Goal: Information Seeking & Learning: Learn about a topic

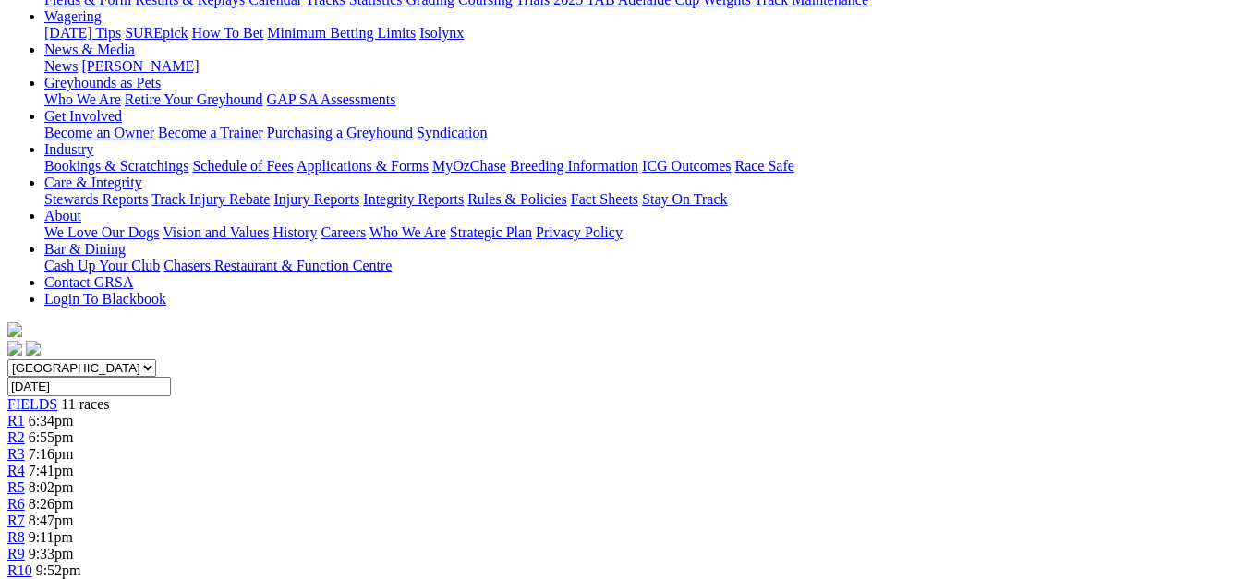
scroll to position [160, 0]
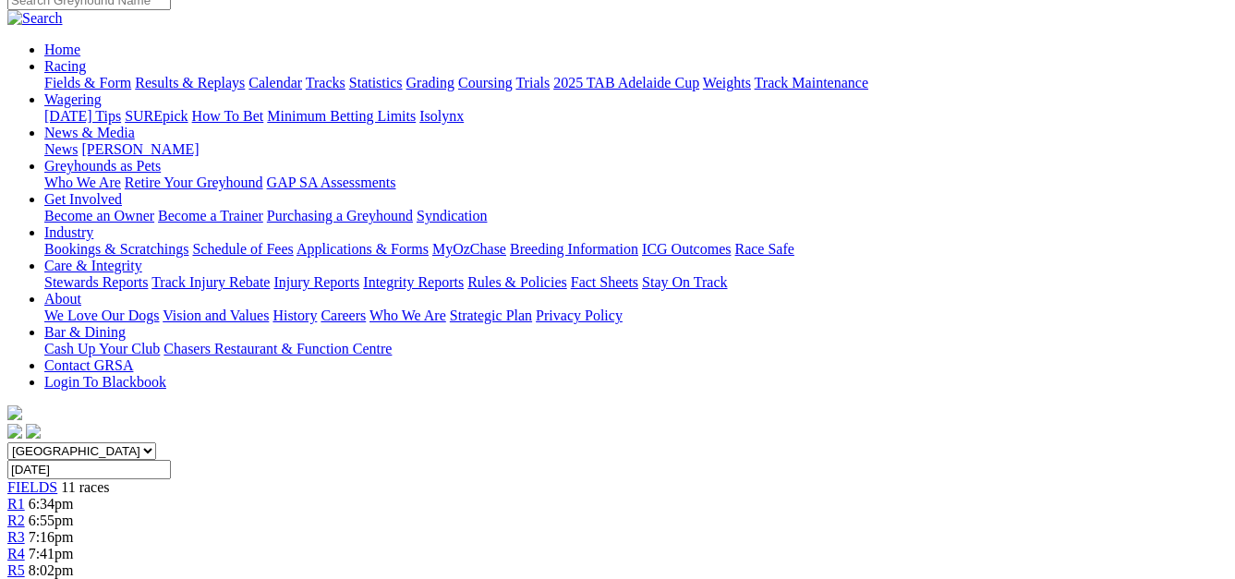
click at [473, 546] on div "R4 7:41pm" at bounding box center [617, 554] width 1220 height 17
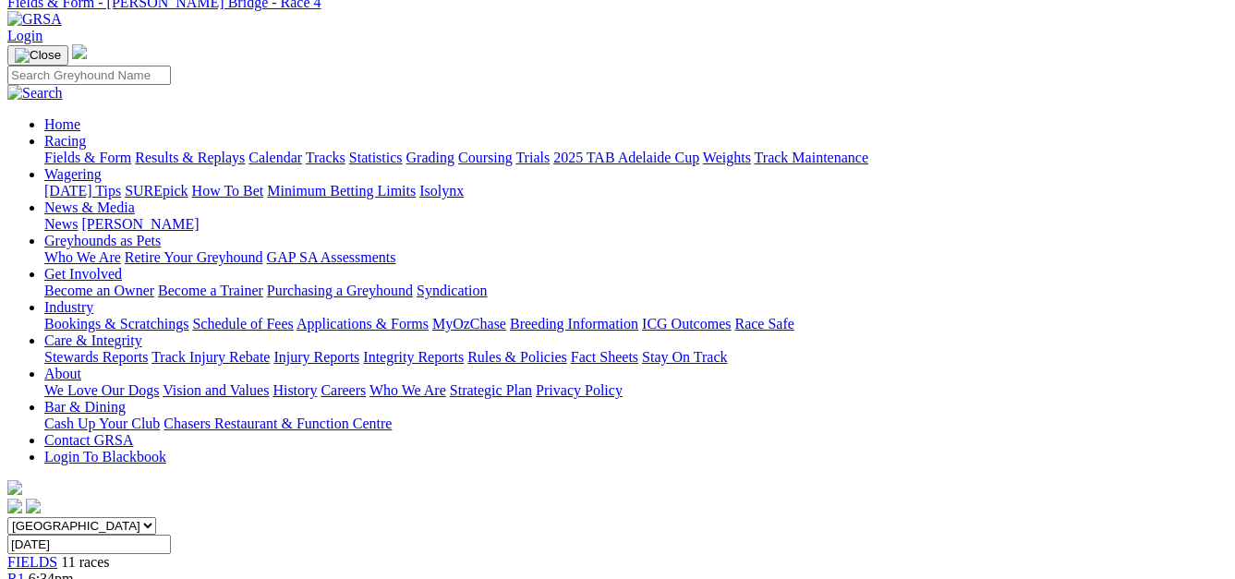
scroll to position [57, 0]
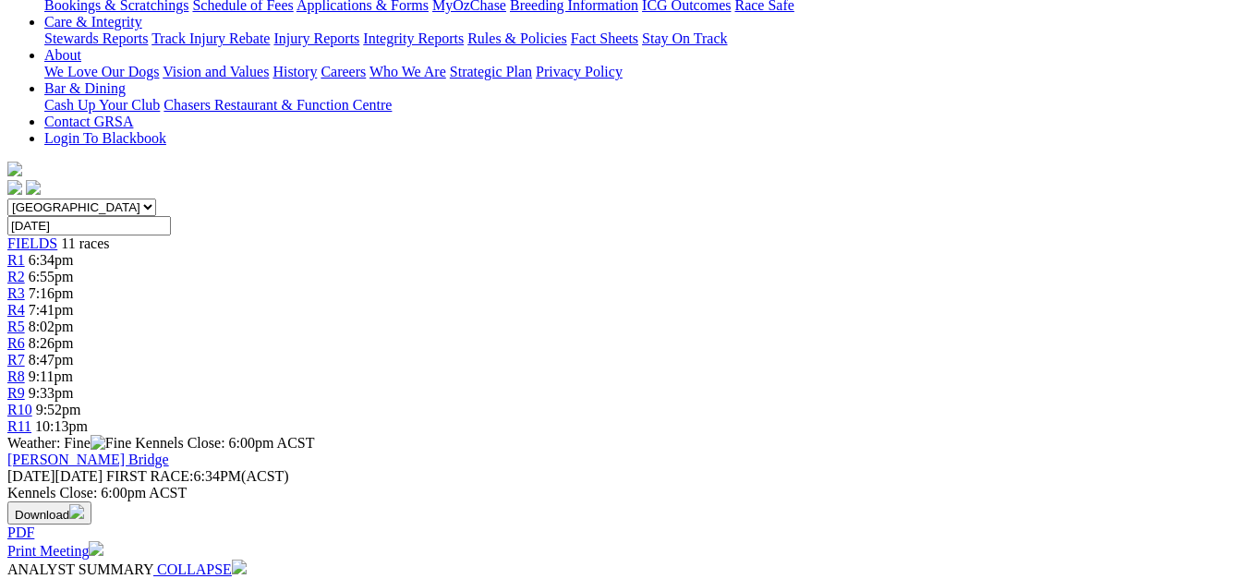
scroll to position [193, 0]
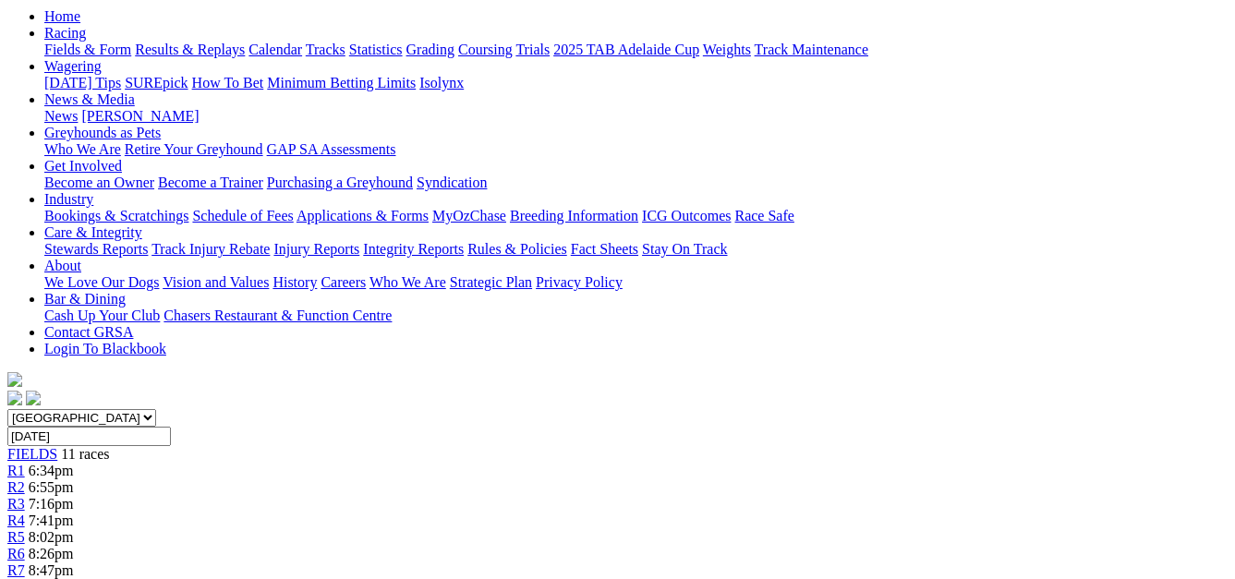
click at [74, 546] on span "8:26pm" at bounding box center [51, 554] width 45 height 16
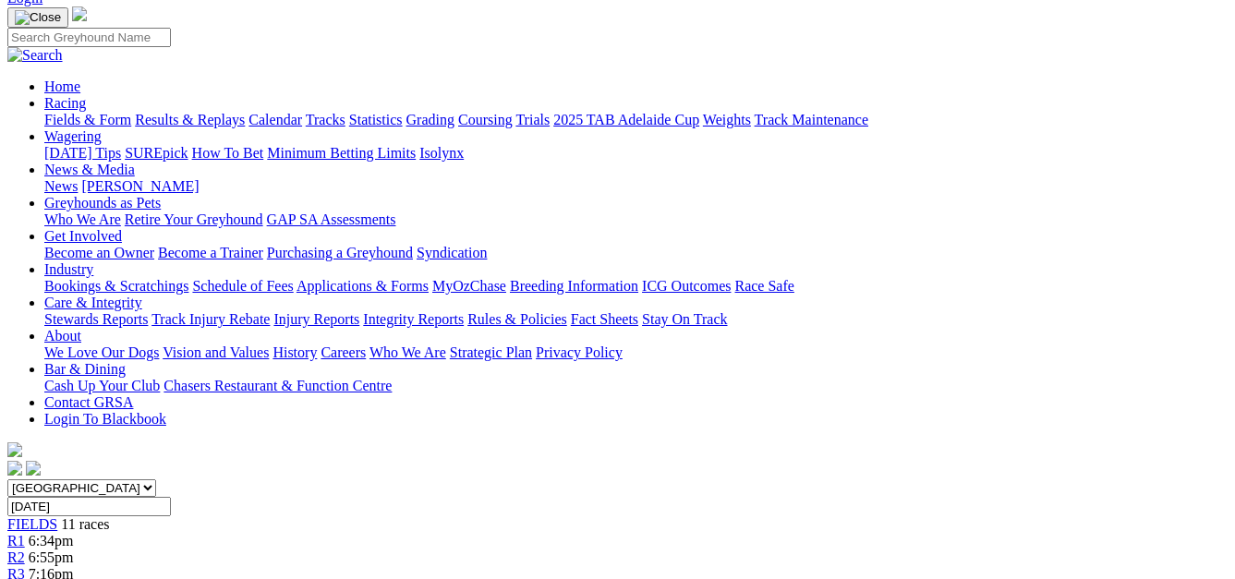
scroll to position [115, 0]
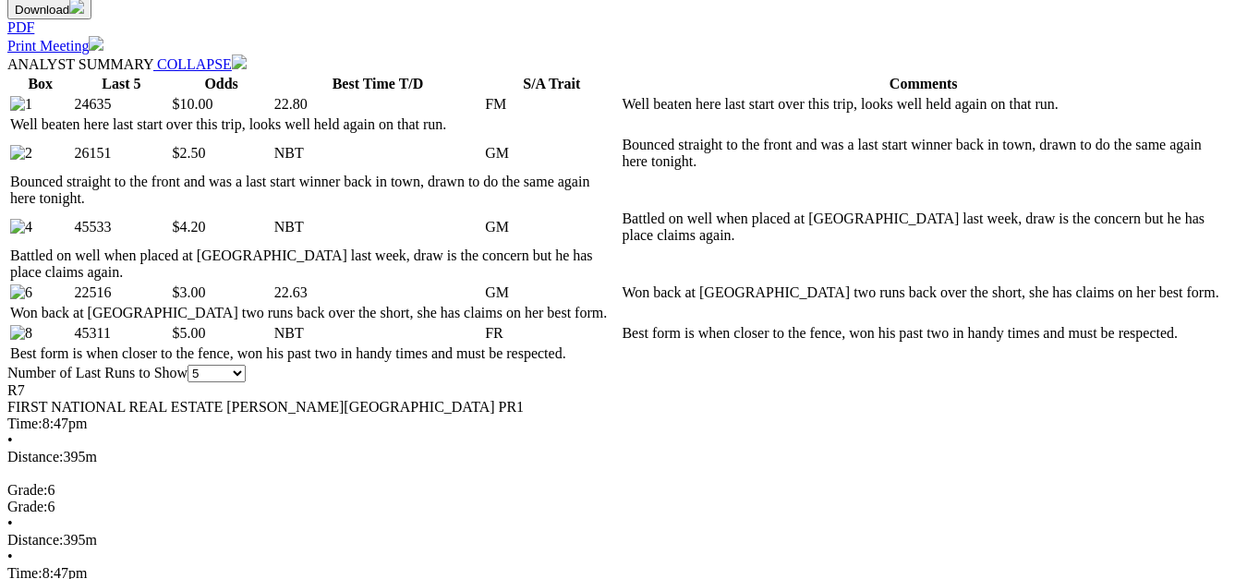
scroll to position [881, 0]
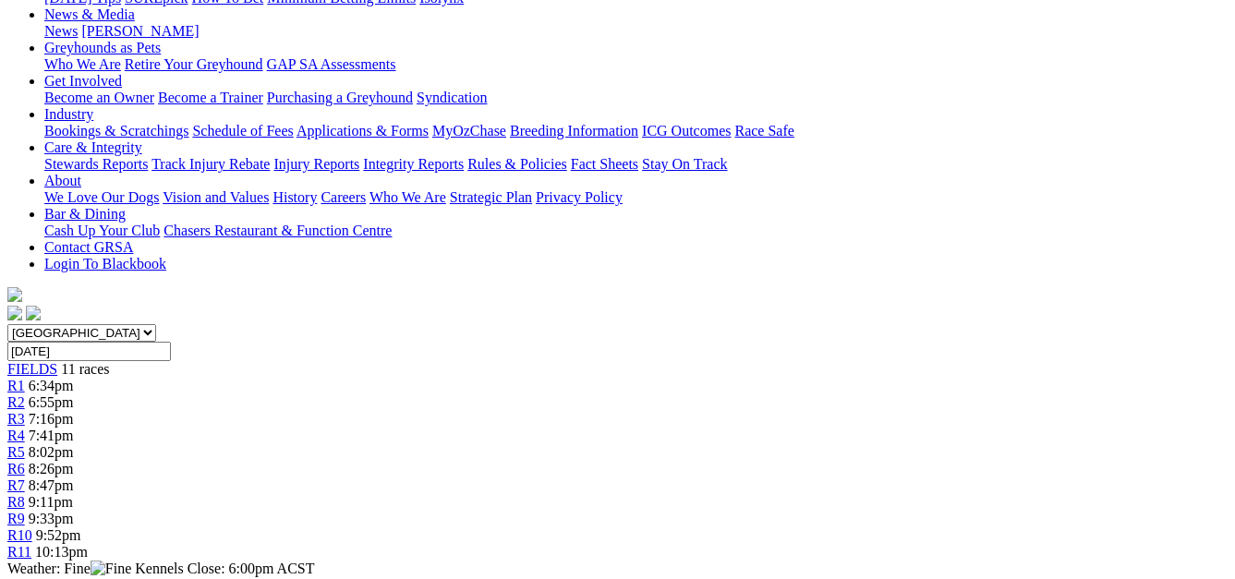
scroll to position [227, 0]
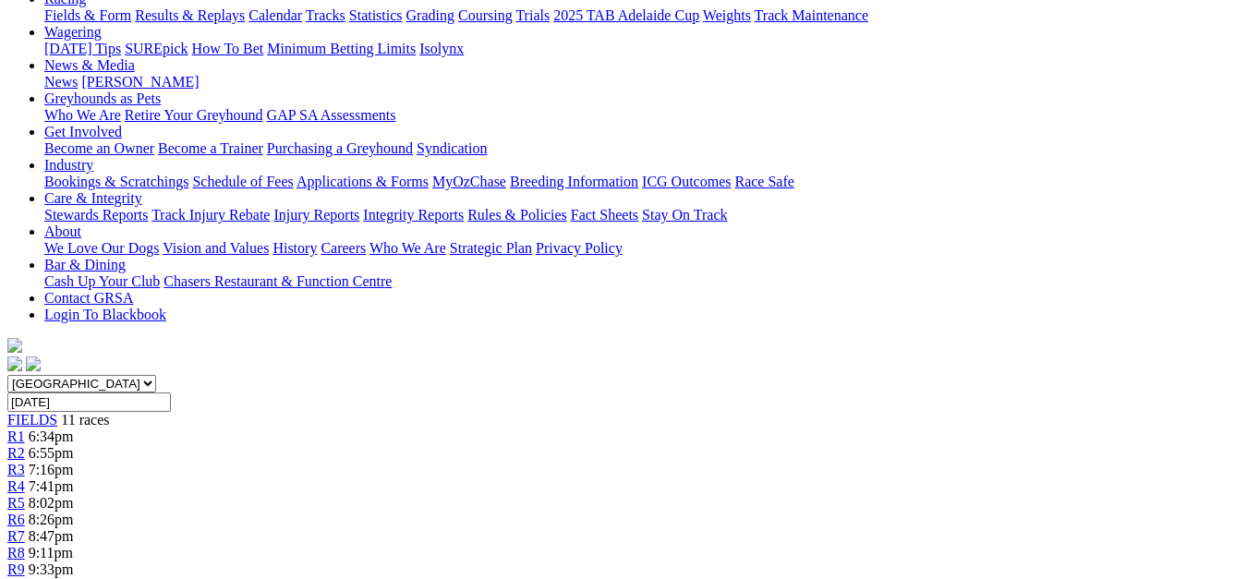
click at [851, 545] on div "R8 9:11pm" at bounding box center [617, 553] width 1220 height 17
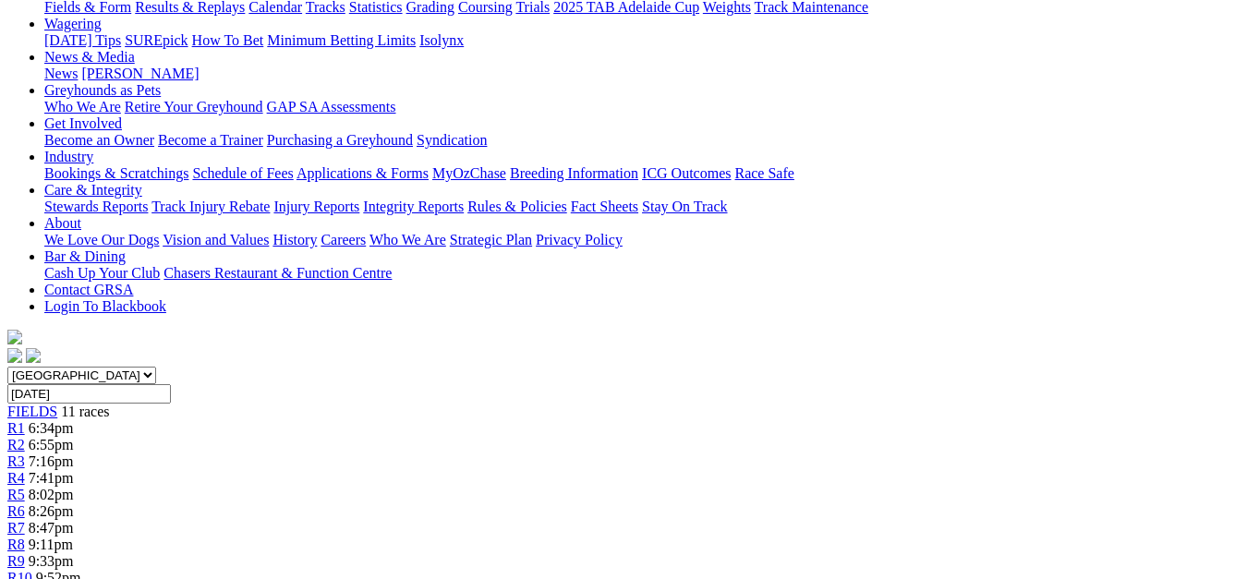
scroll to position [179, 0]
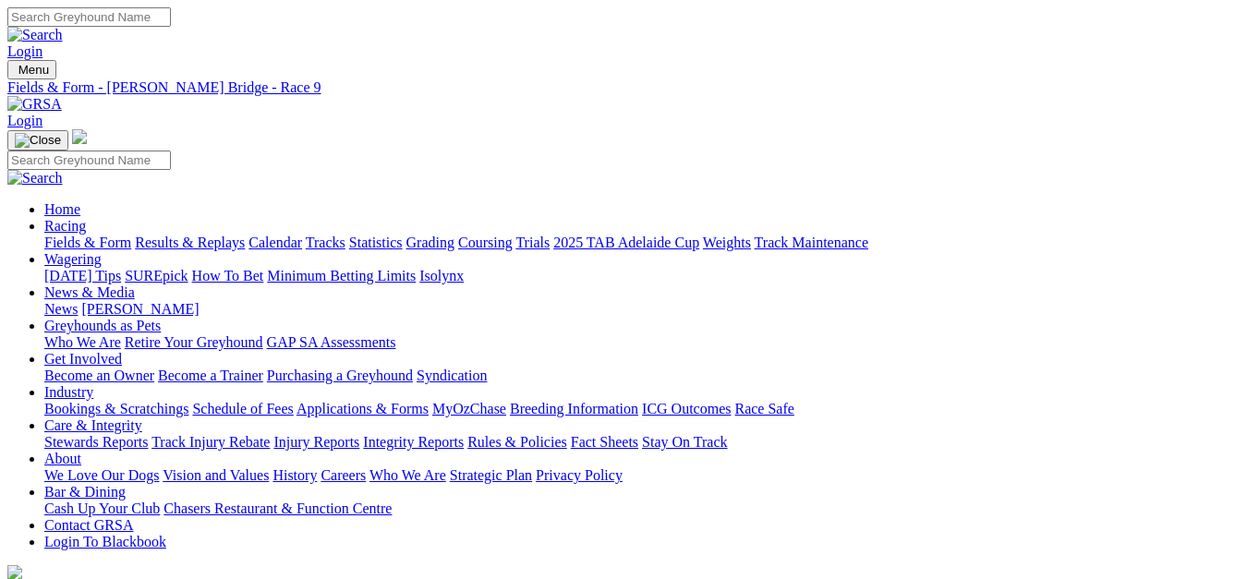
select select "QLD"
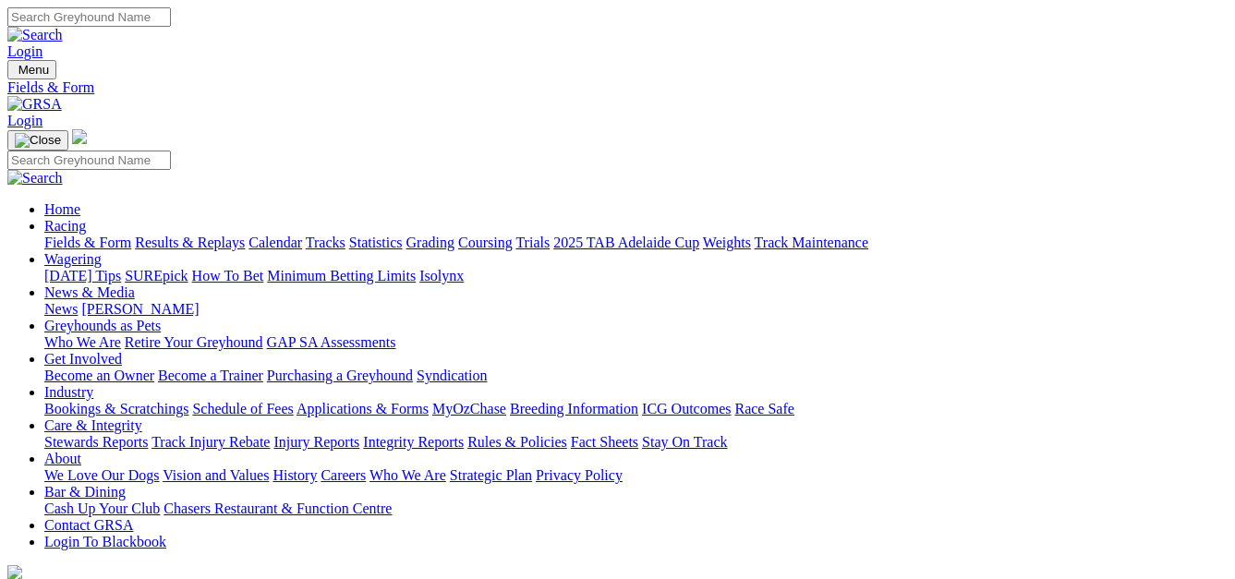
select select "SA"
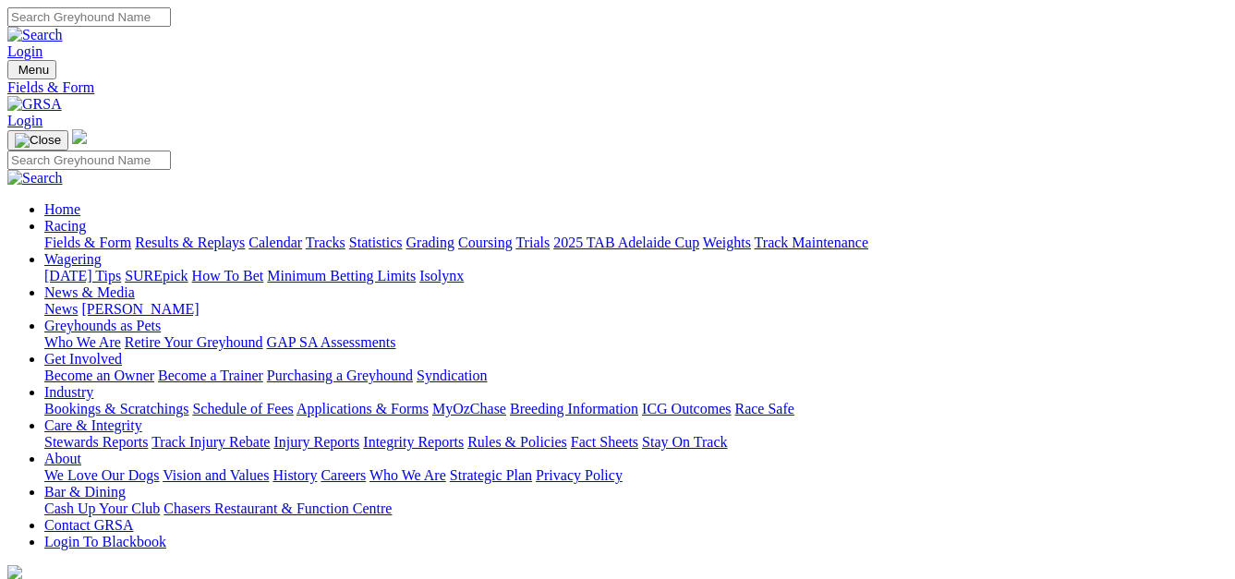
select select "QLD"
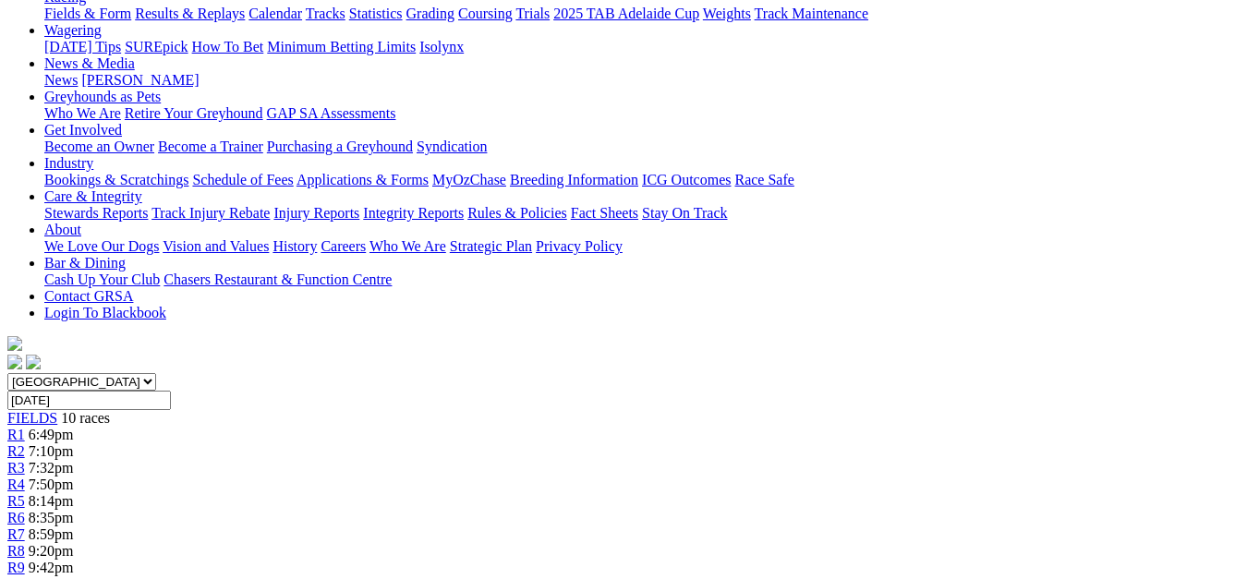
scroll to position [61, 0]
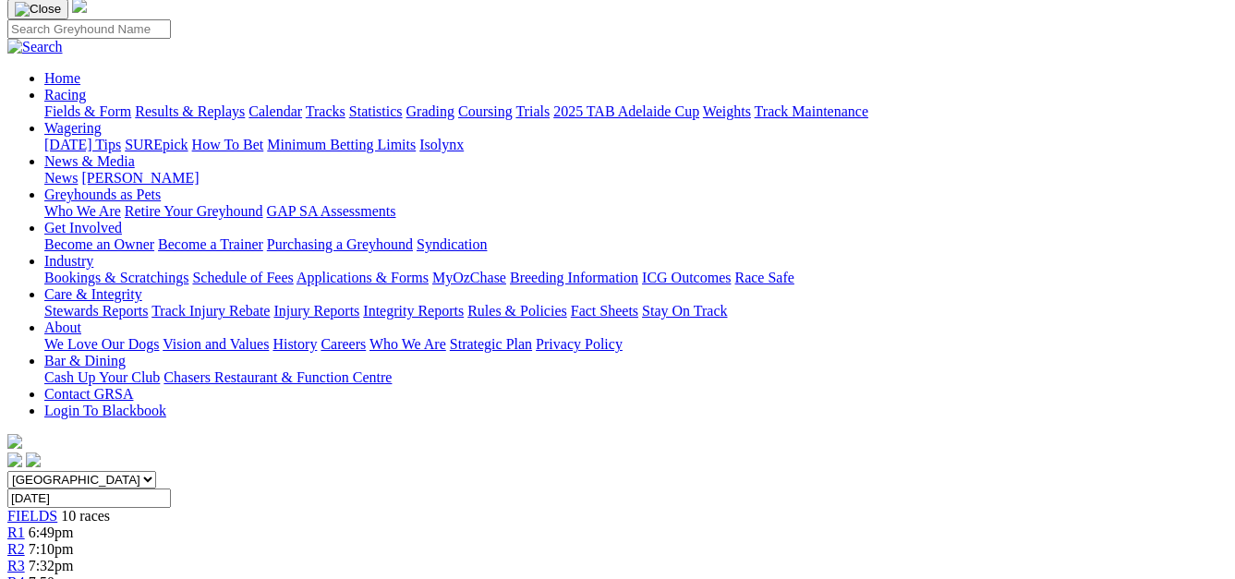
scroll to position [125, 0]
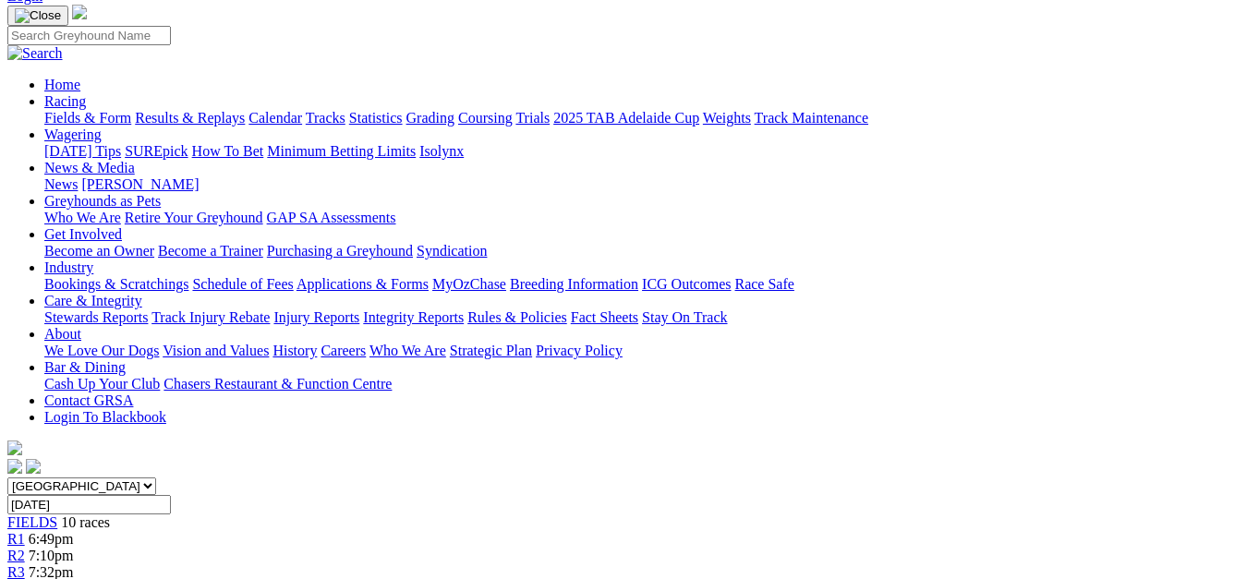
click at [443, 564] on div "R3 7:32pm" at bounding box center [617, 572] width 1220 height 17
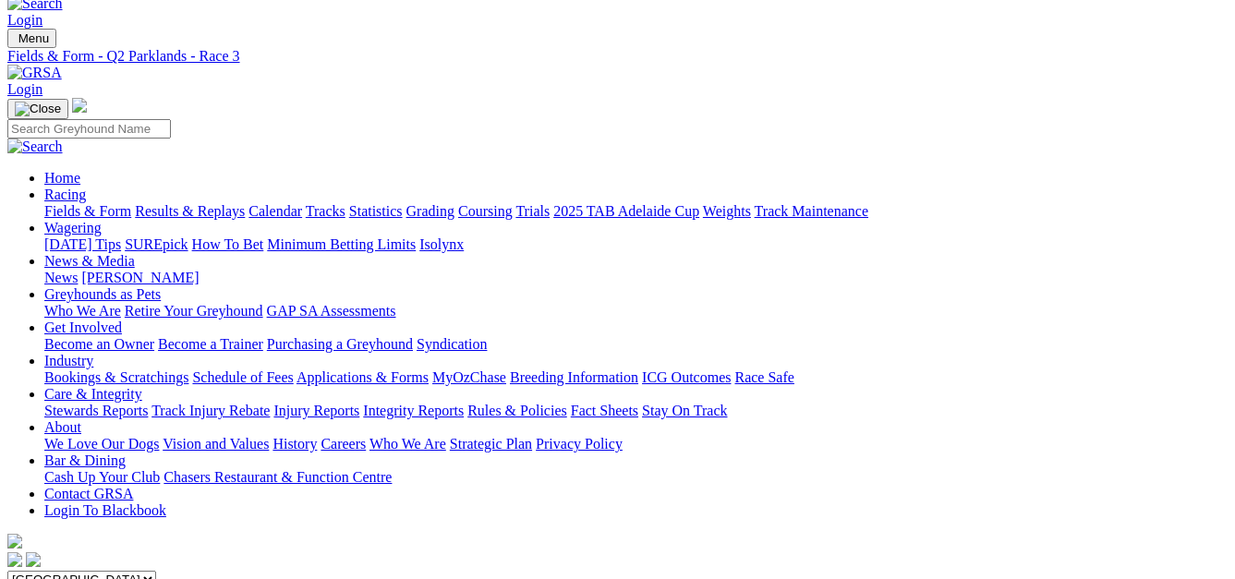
scroll to position [6, 0]
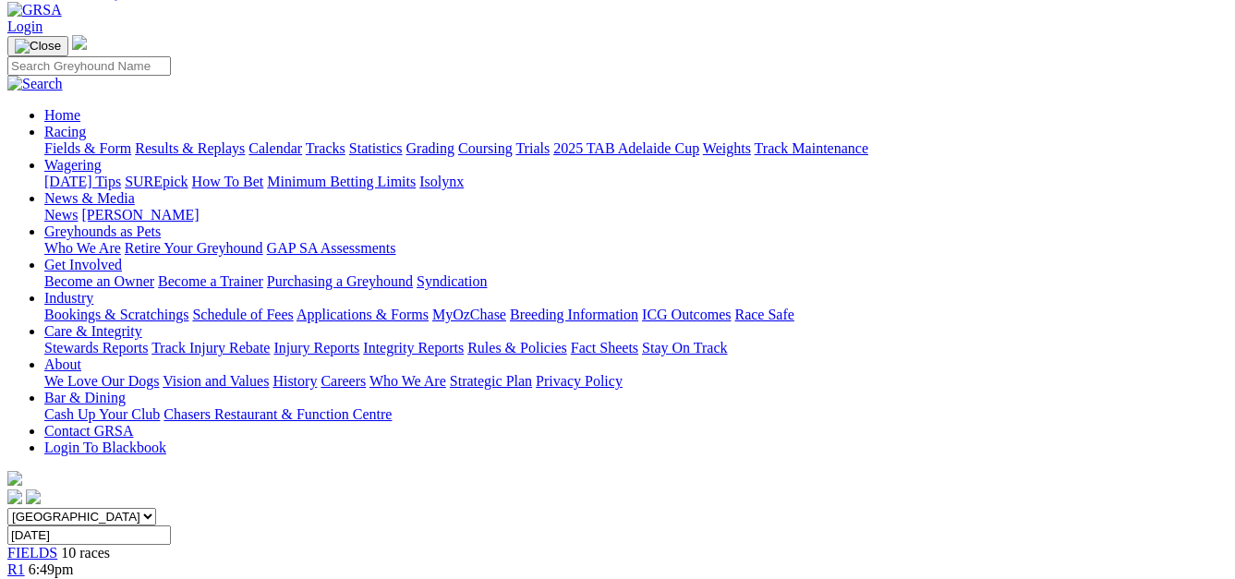
scroll to position [20, 0]
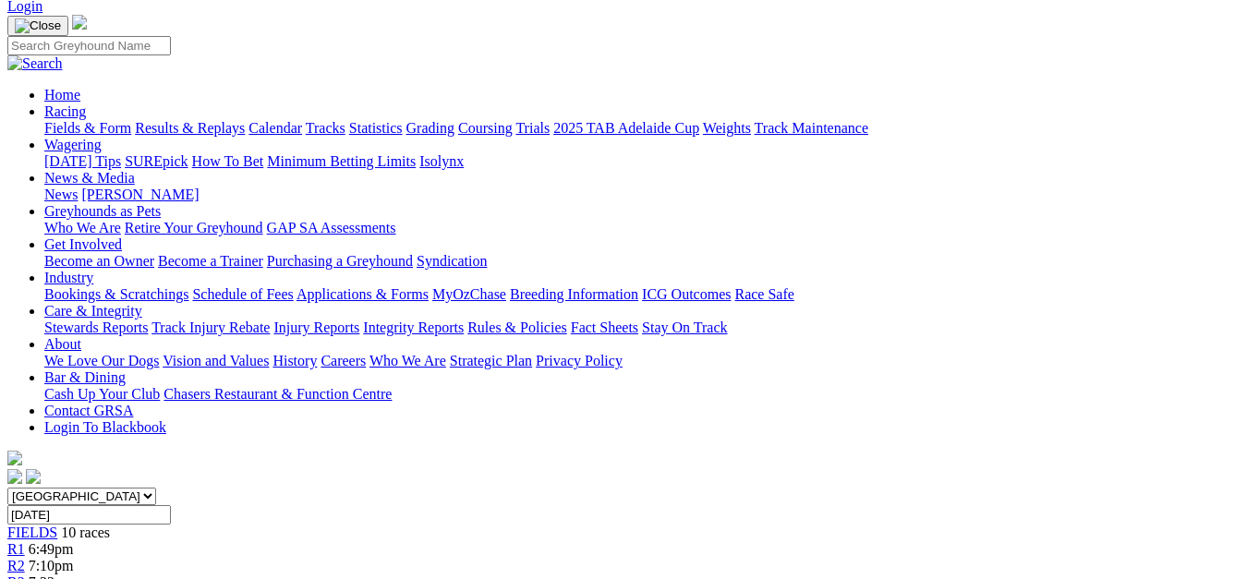
scroll to position [60, 0]
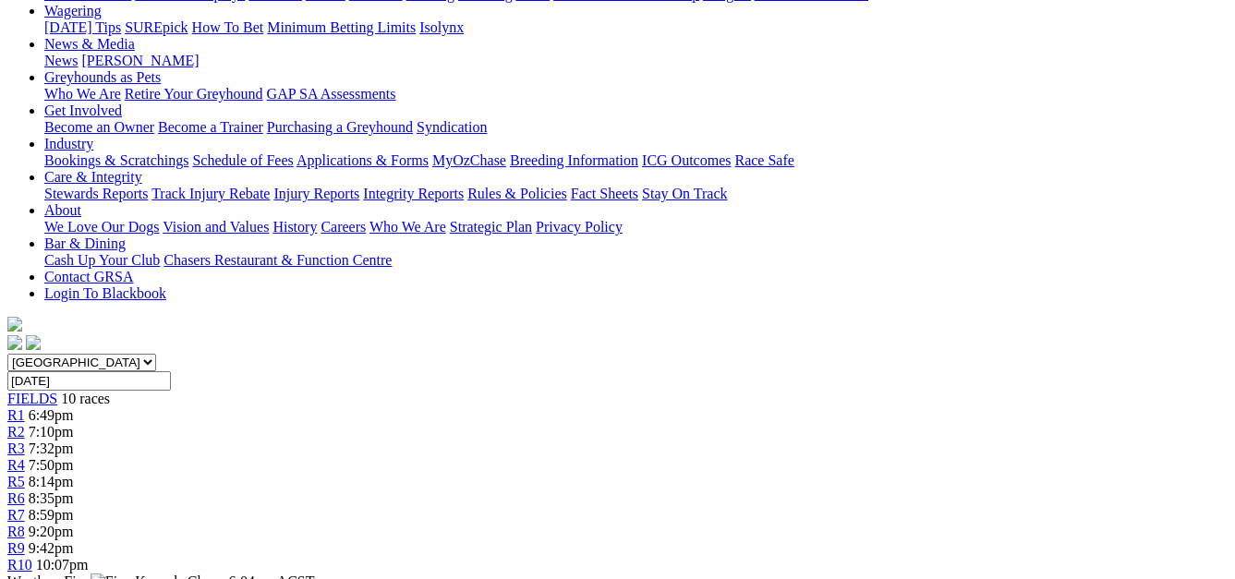
scroll to position [215, 0]
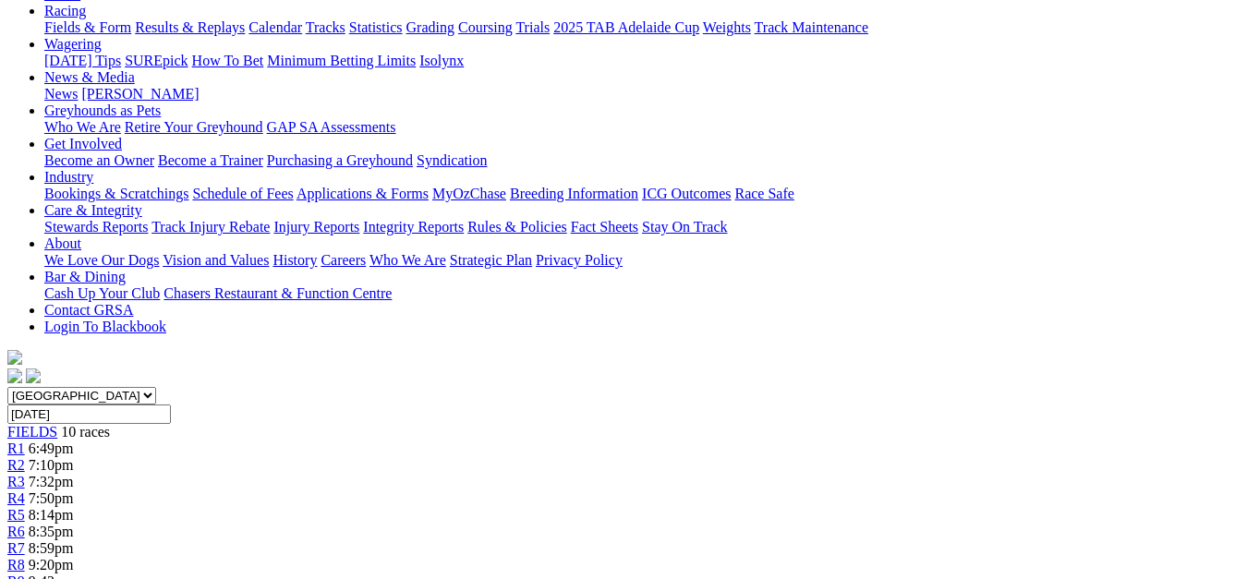
click at [25, 540] on span "R7" at bounding box center [16, 548] width 18 height 16
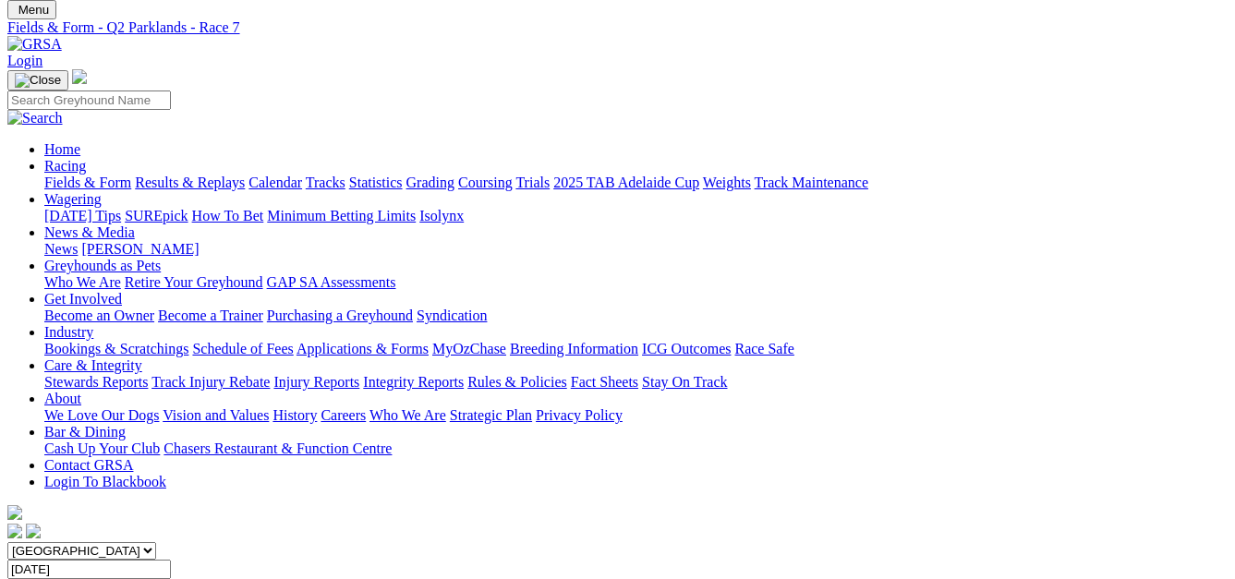
scroll to position [47, 0]
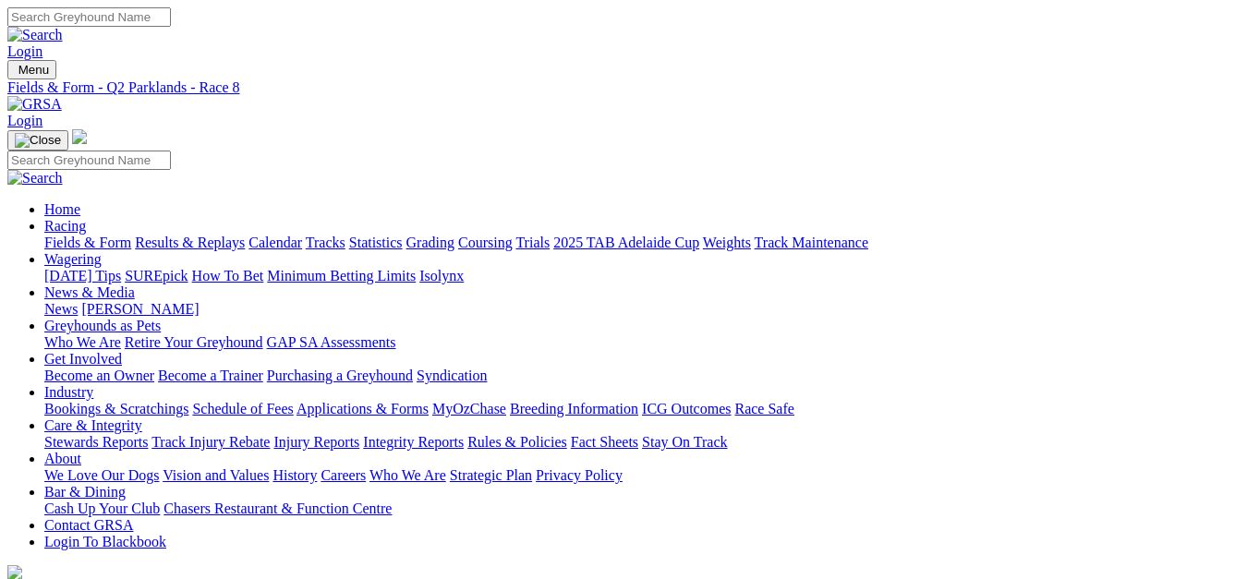
select select "NSW"
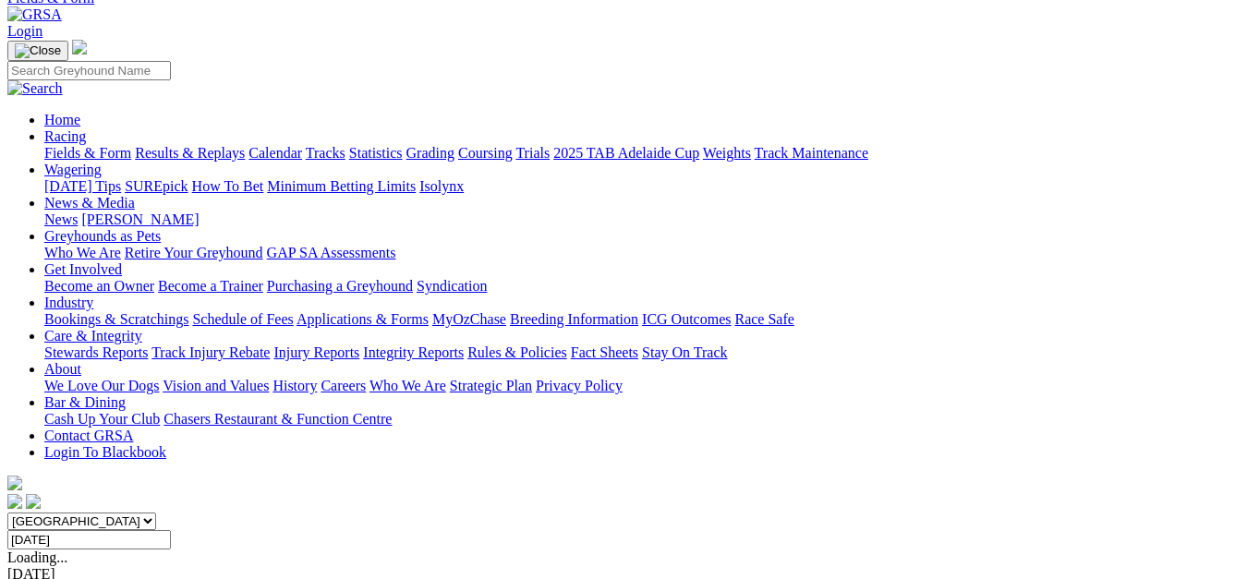
scroll to position [115, 0]
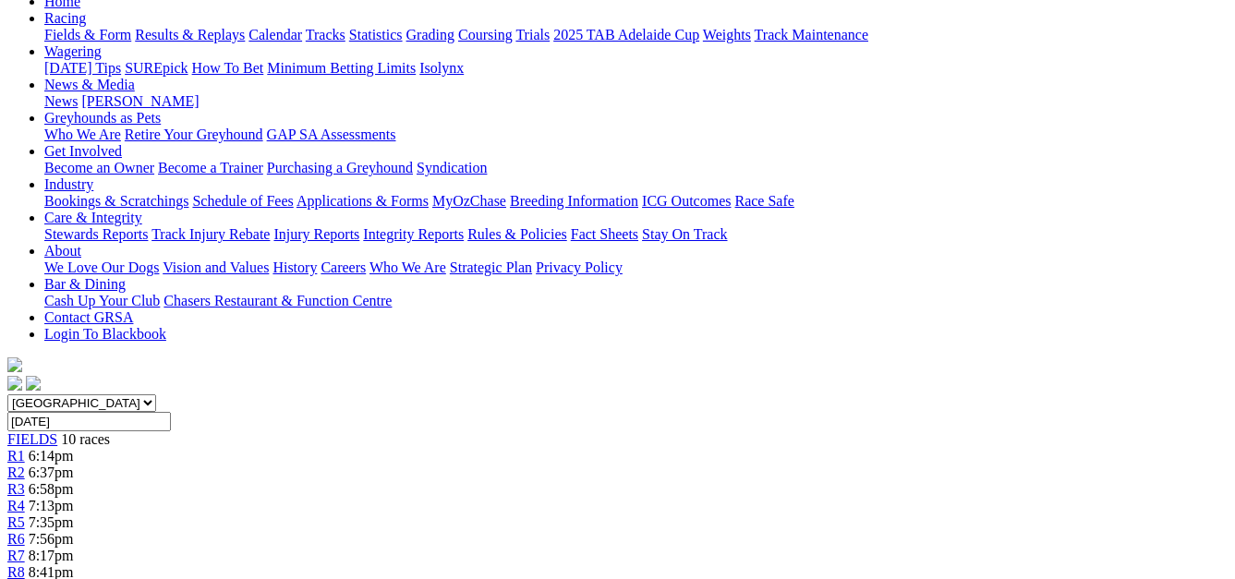
scroll to position [62, 0]
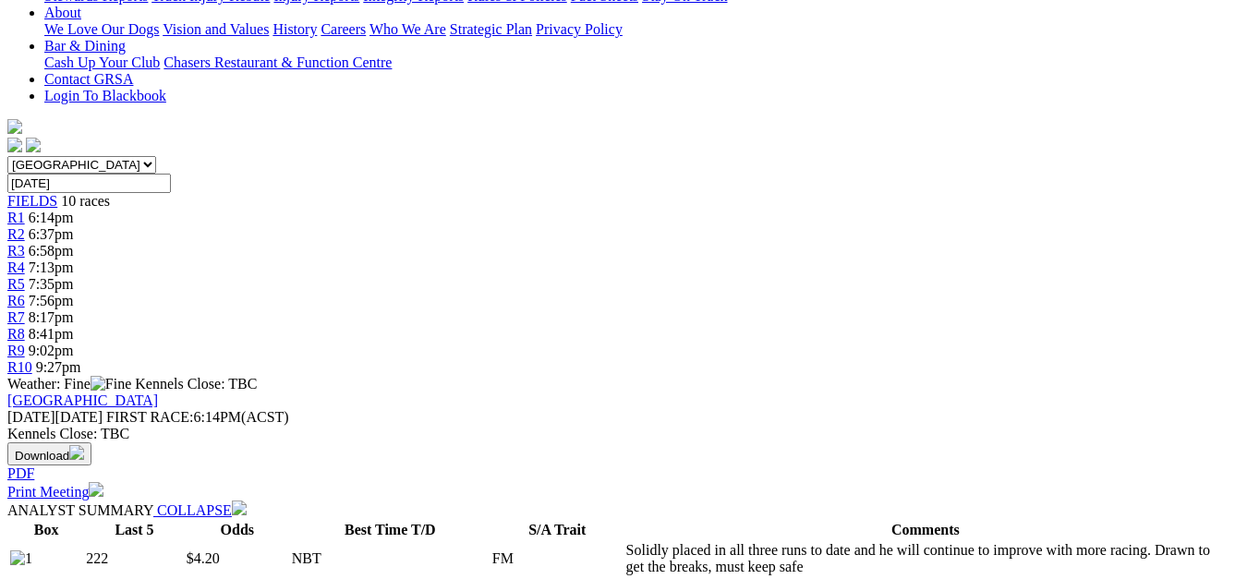
scroll to position [16, 0]
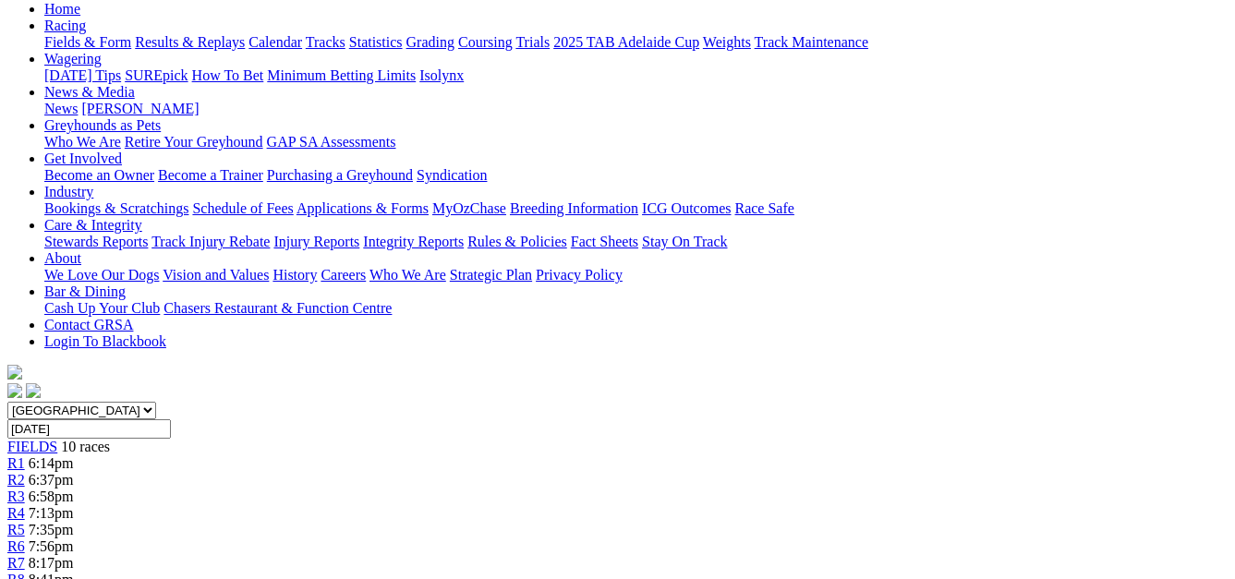
scroll to position [185, 0]
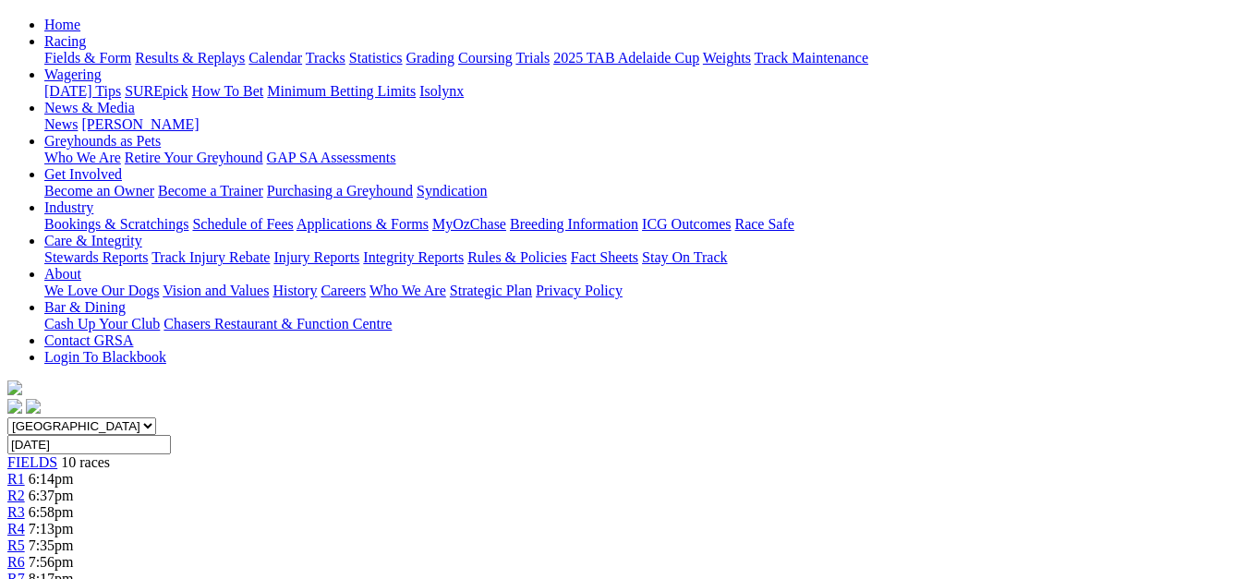
click at [25, 521] on link "R4" at bounding box center [16, 529] width 18 height 16
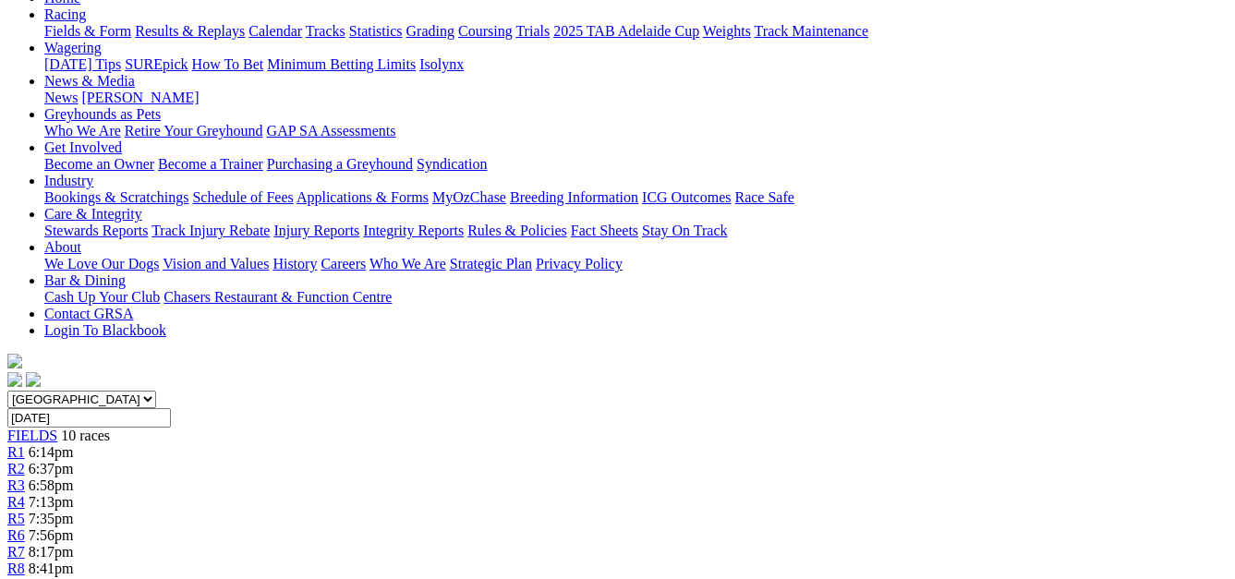
scroll to position [196, 0]
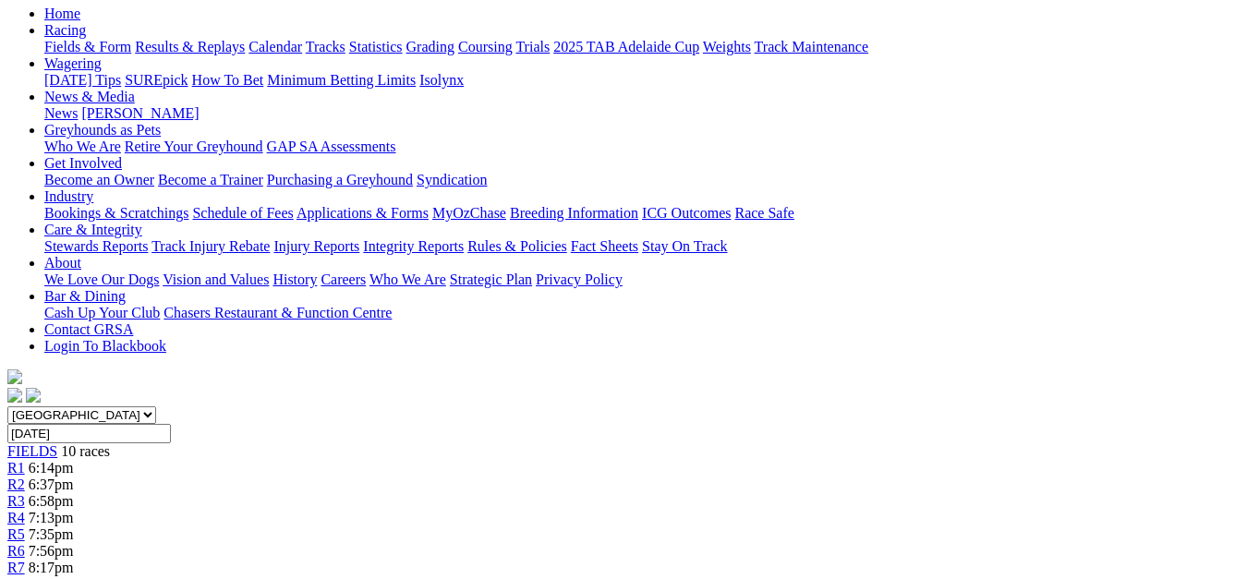
click at [74, 526] on span "7:35pm" at bounding box center [51, 534] width 45 height 16
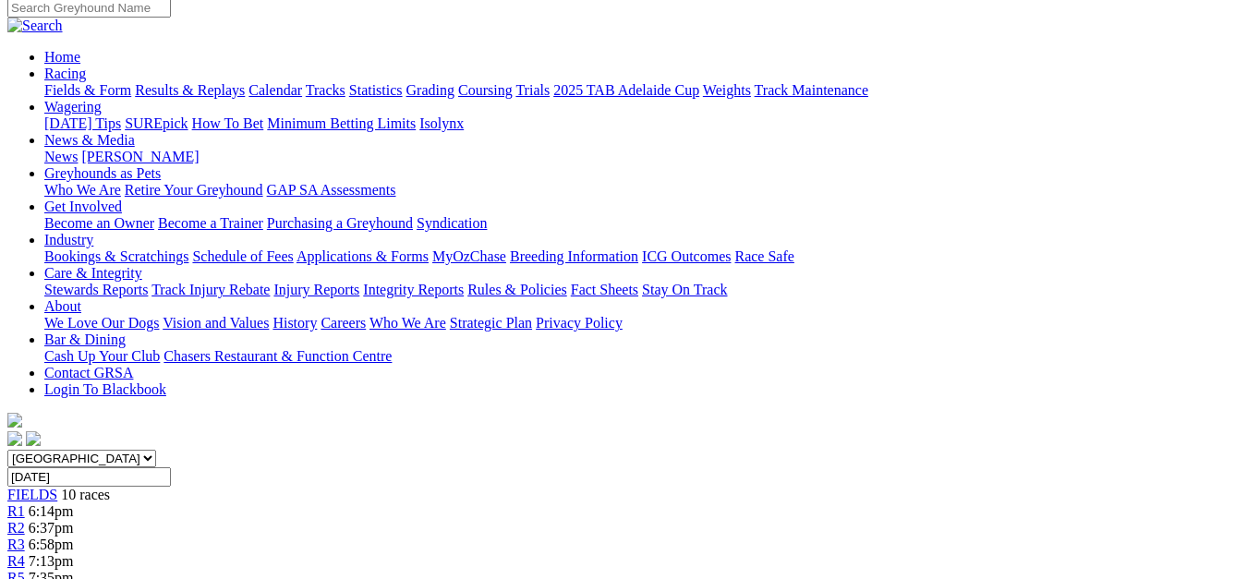
scroll to position [130, 0]
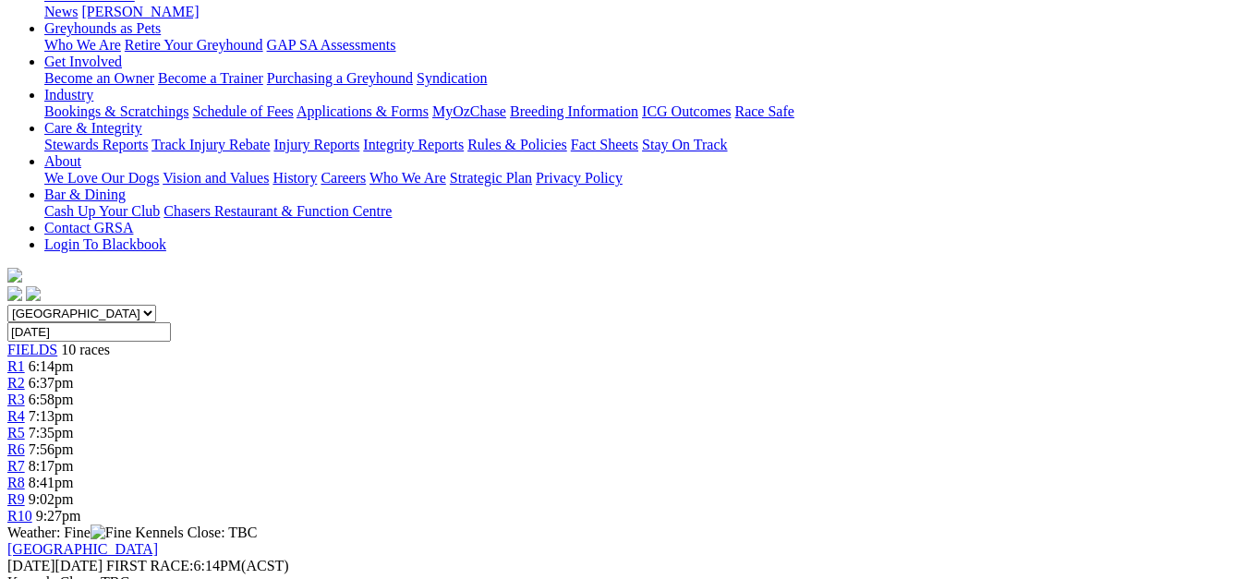
scroll to position [152, 0]
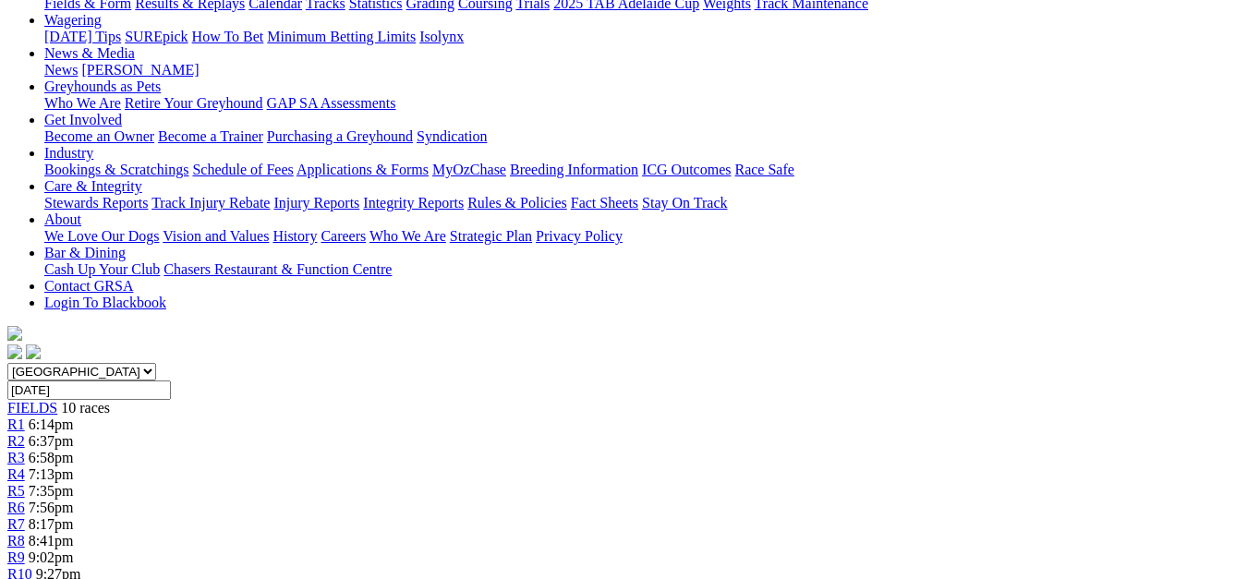
scroll to position [196, 0]
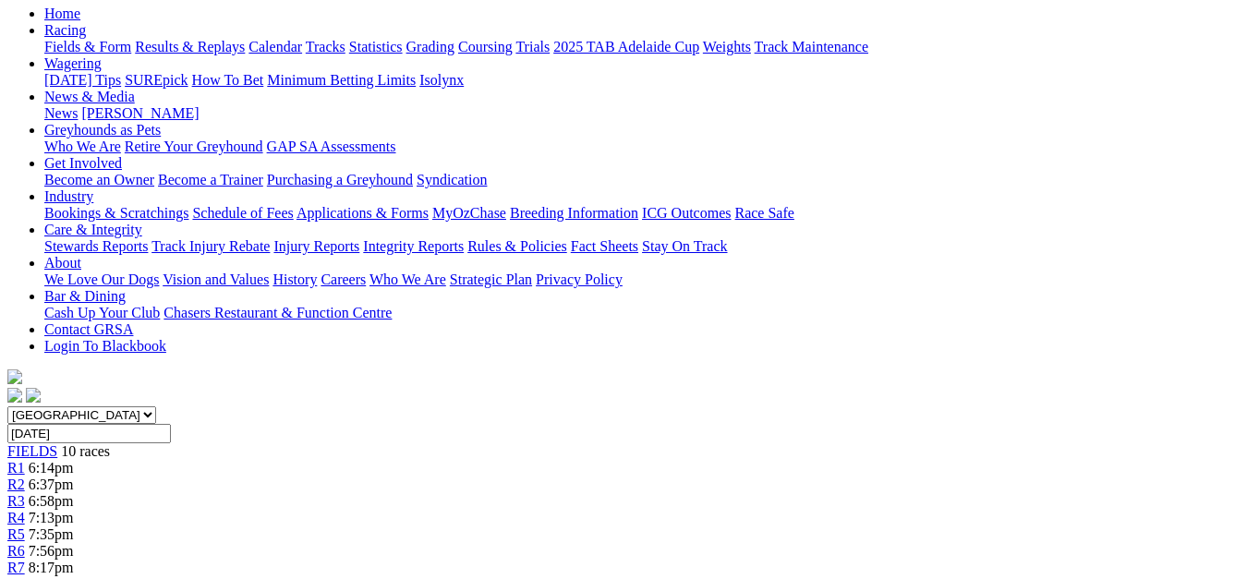
click at [74, 576] on span "8:41pm" at bounding box center [51, 584] width 45 height 16
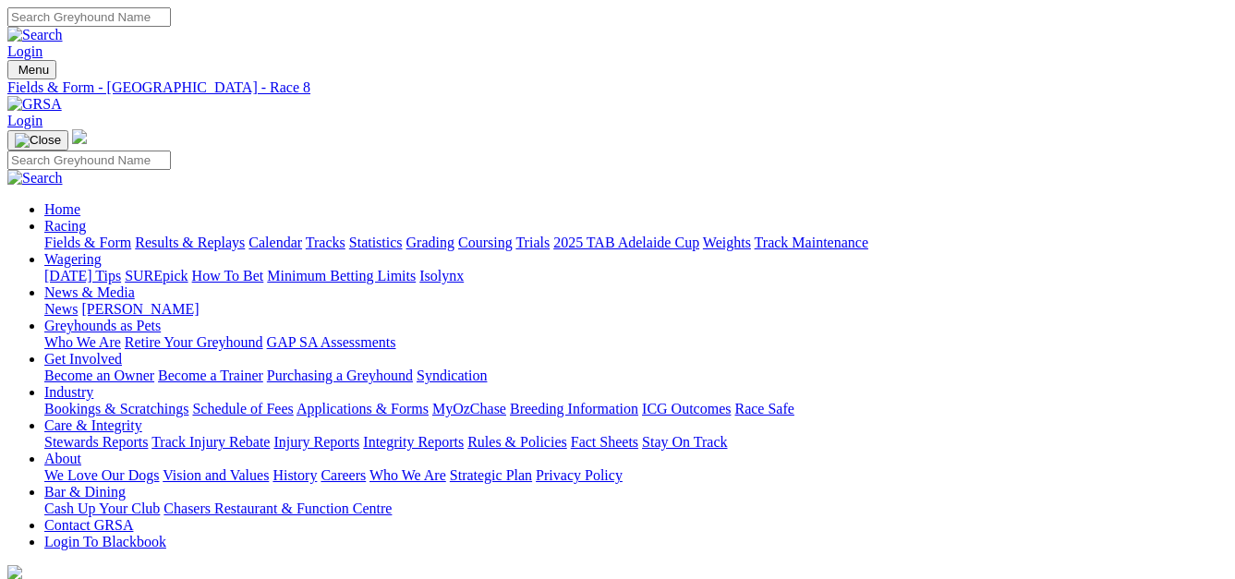
select select "VIC"
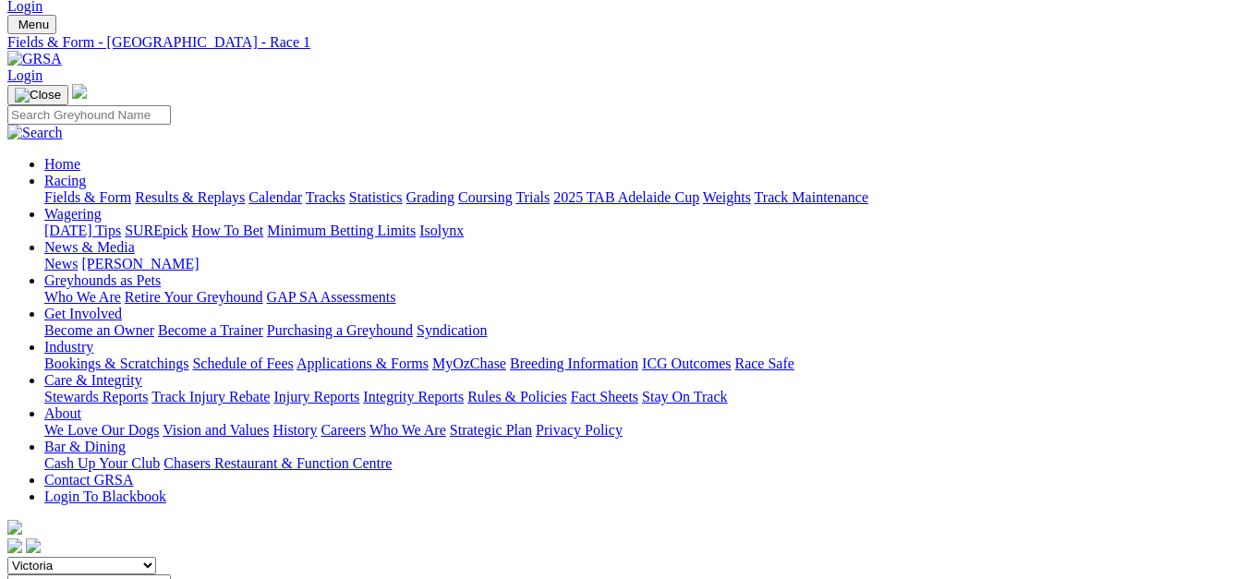
scroll to position [30, 0]
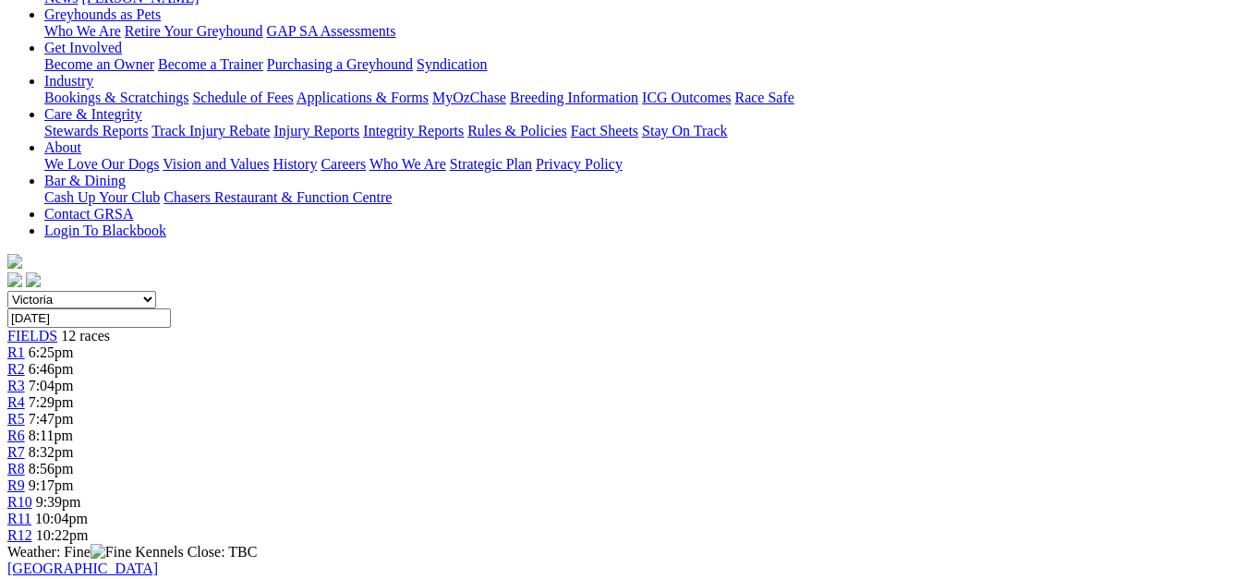
scroll to position [129, 0]
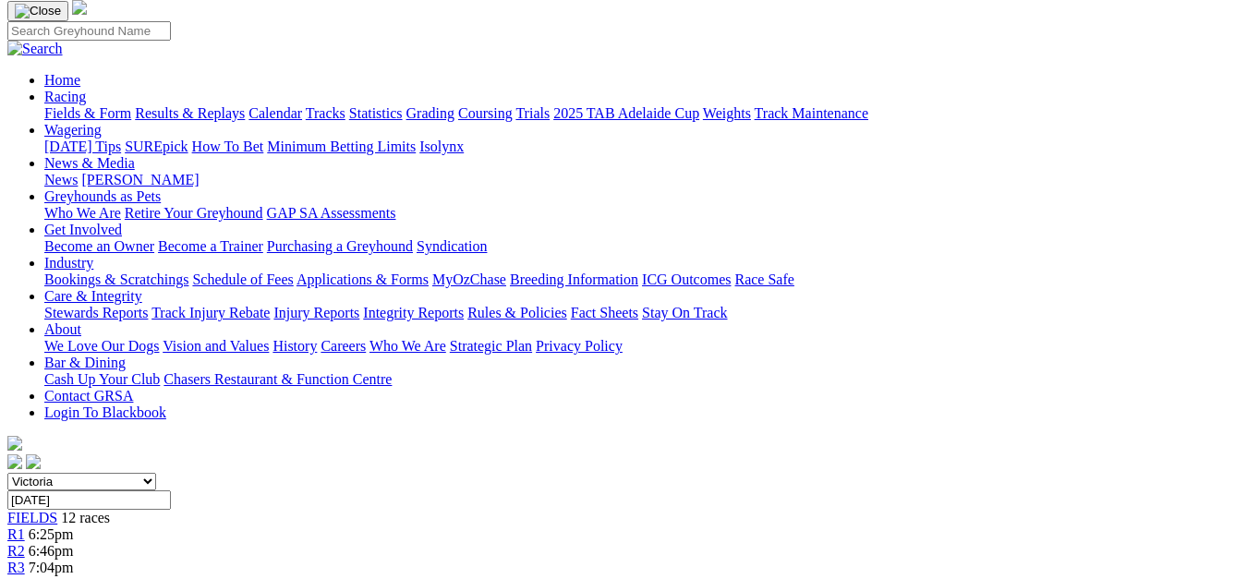
click at [25, 560] on link "R3" at bounding box center [16, 568] width 18 height 16
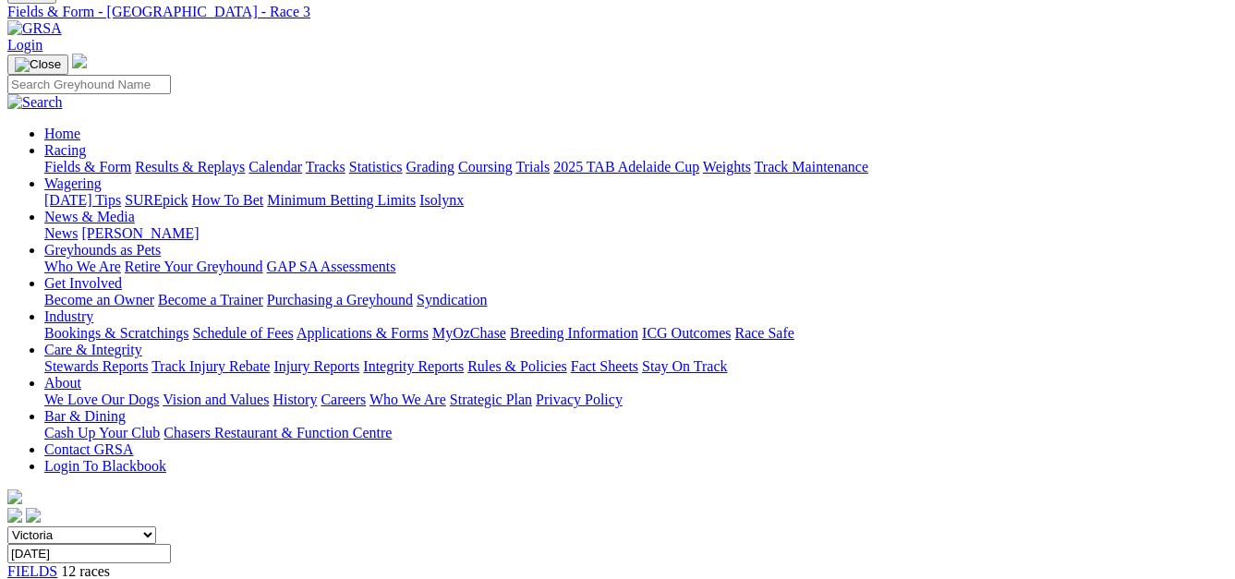
scroll to position [30, 0]
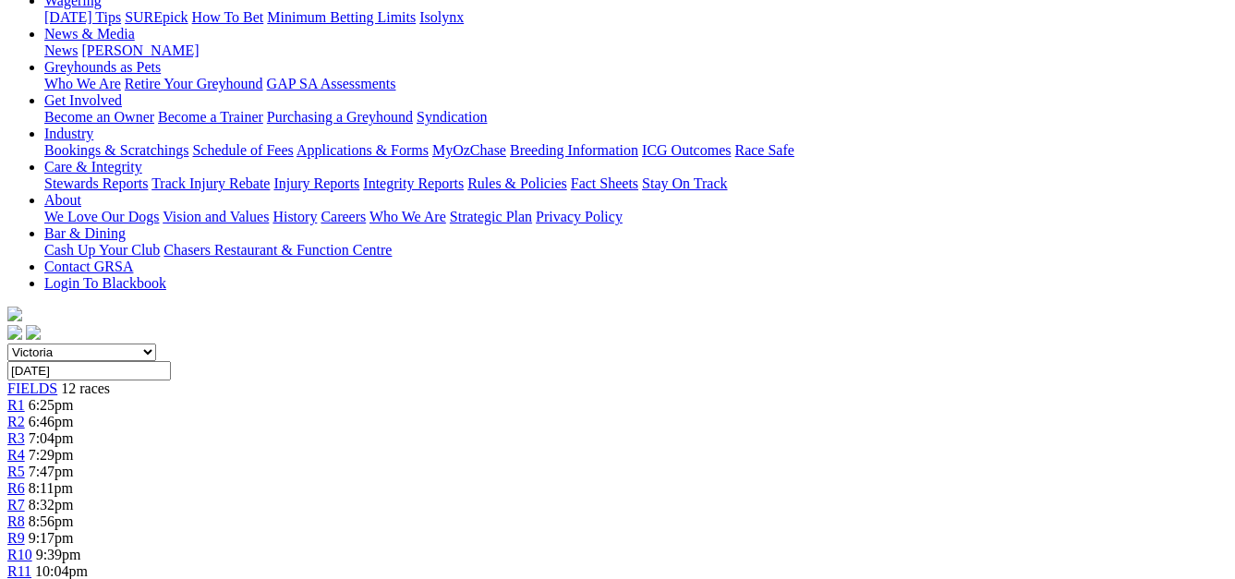
scroll to position [54, 0]
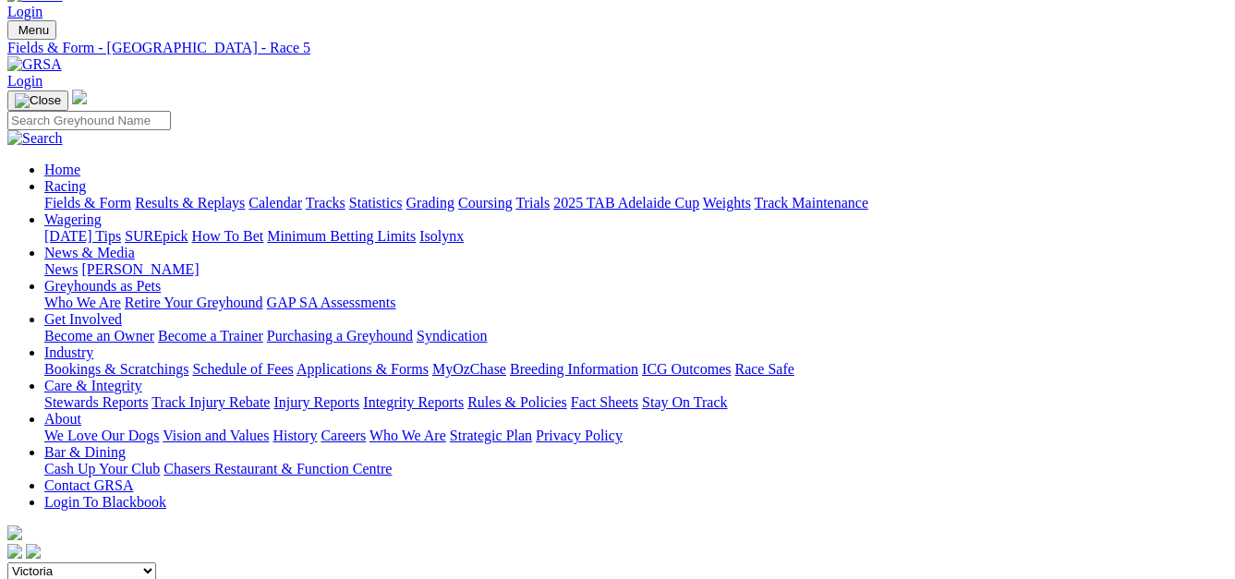
scroll to position [6, 0]
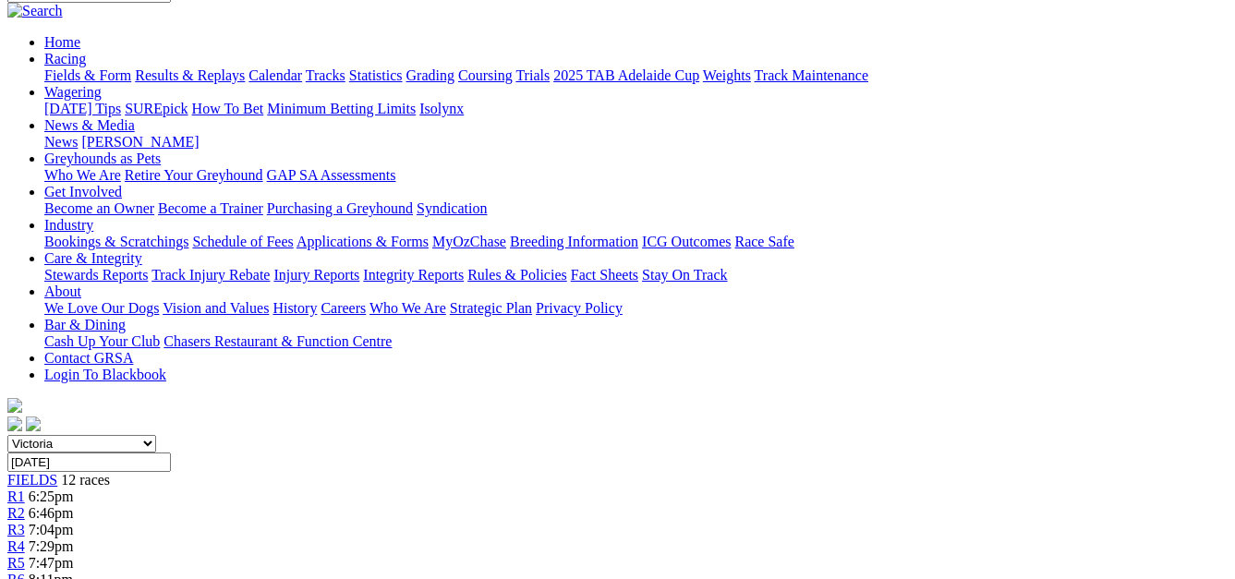
scroll to position [20, 0]
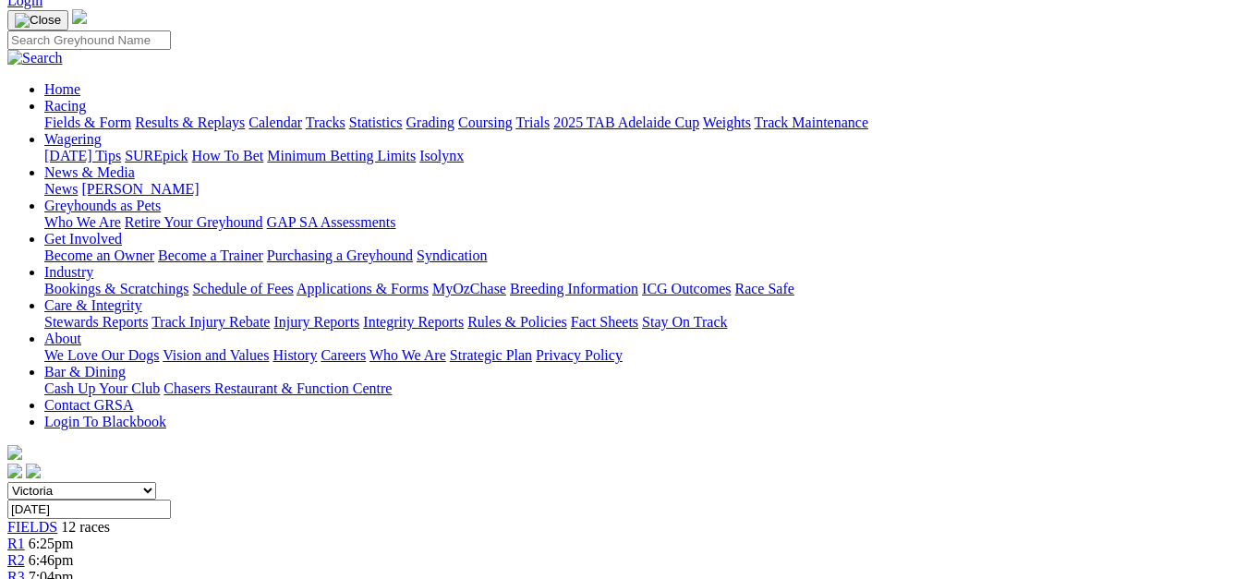
scroll to position [107, 0]
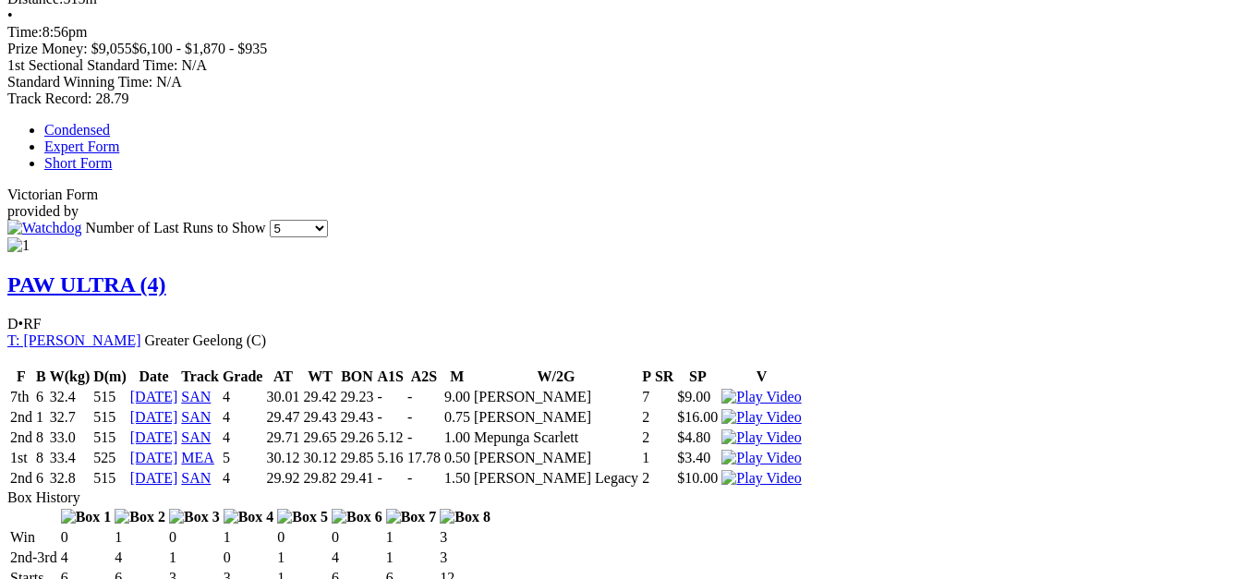
scroll to position [1177, 0]
